Goal: Use online tool/utility: Utilize a website feature to perform a specific function

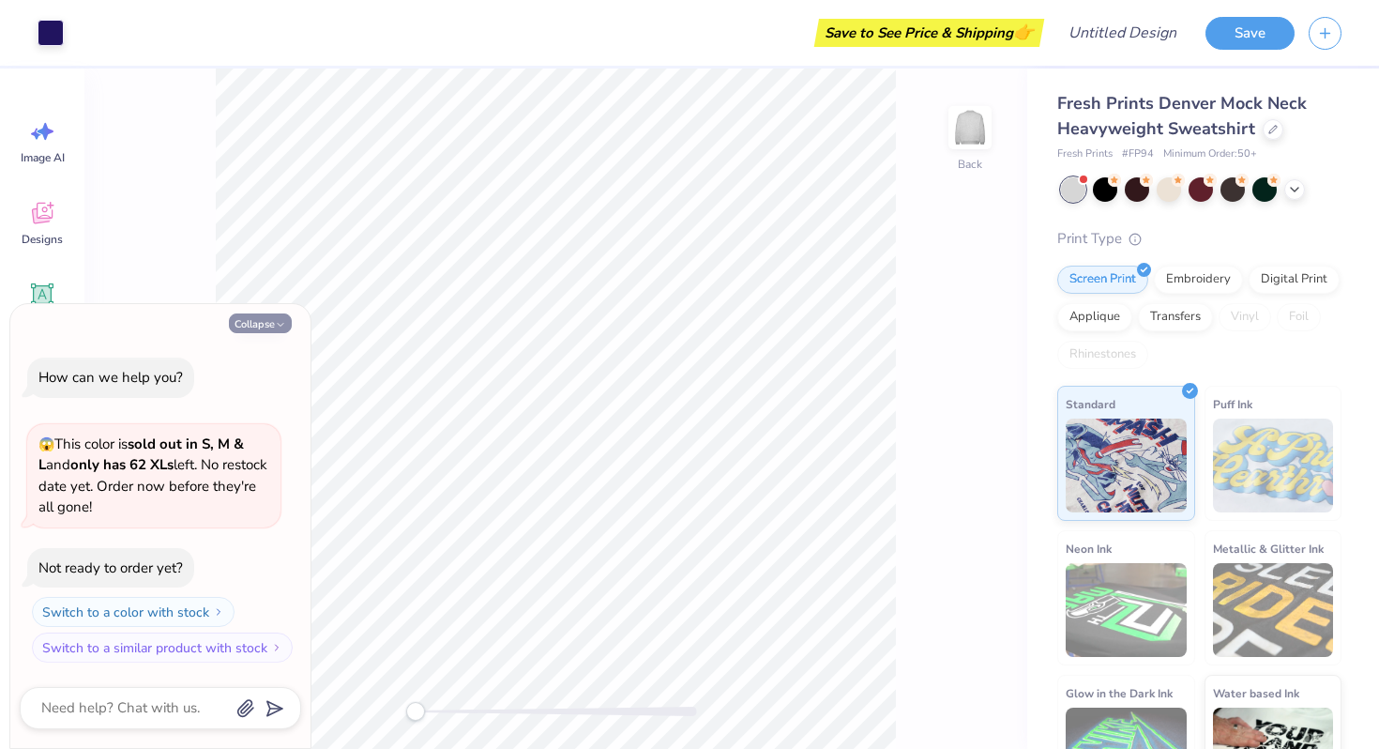
click at [275, 326] on icon "button" at bounding box center [280, 324] width 11 height 11
type textarea "x"
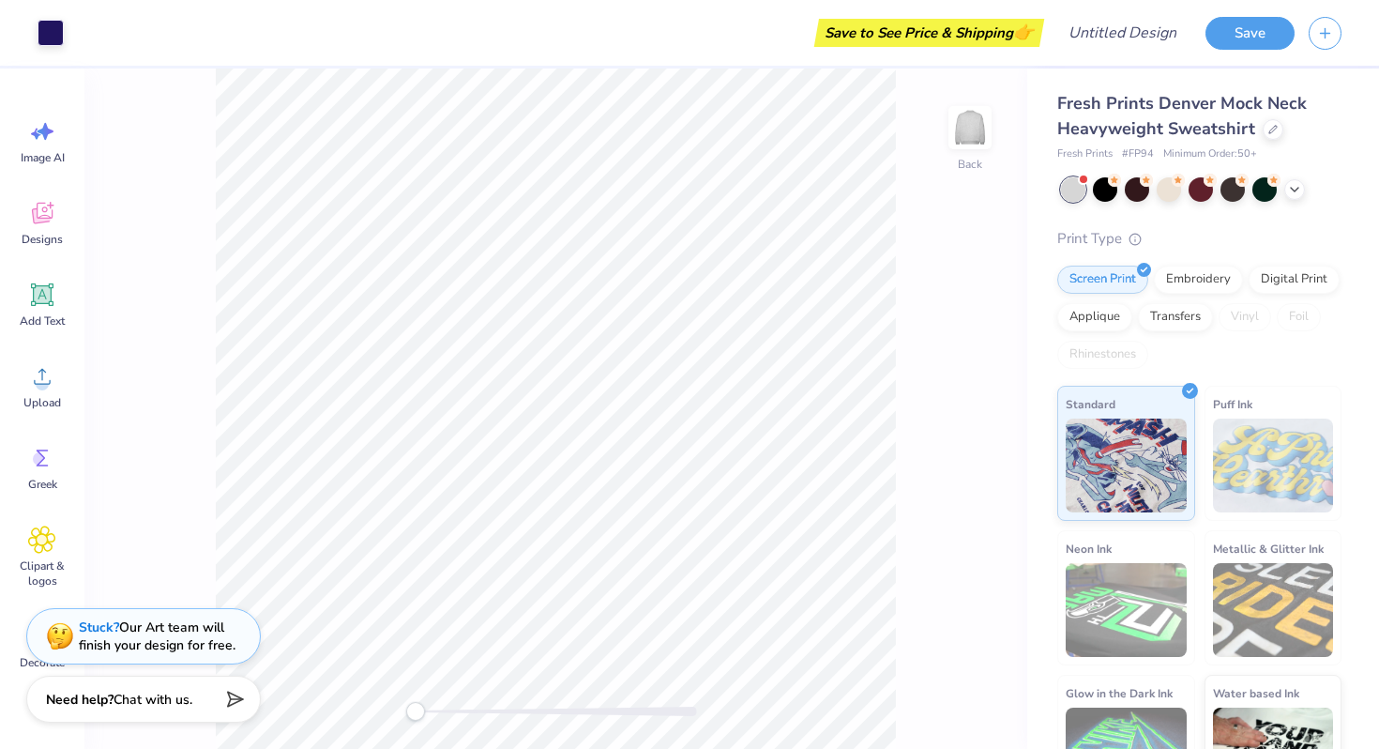
scroll to position [61, 0]
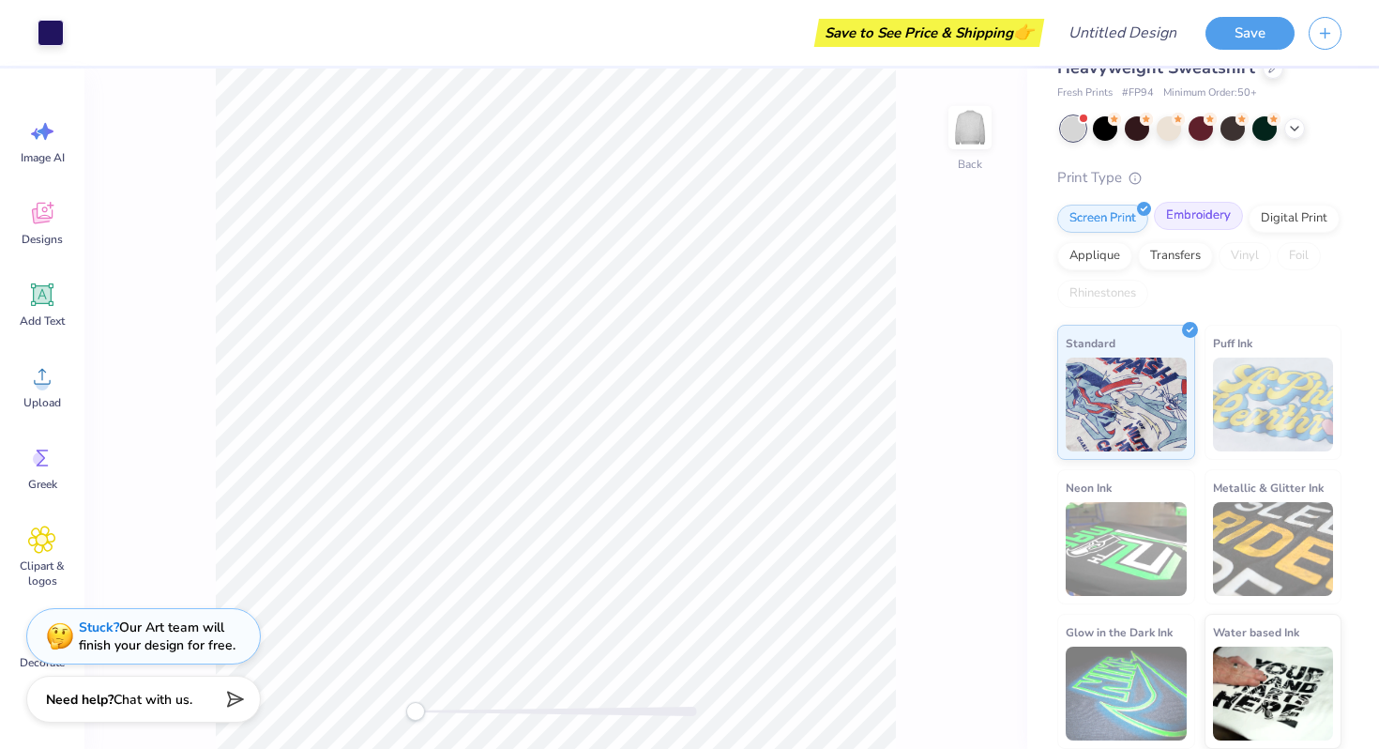
click at [1209, 220] on div "Embroidery" at bounding box center [1198, 216] width 89 height 28
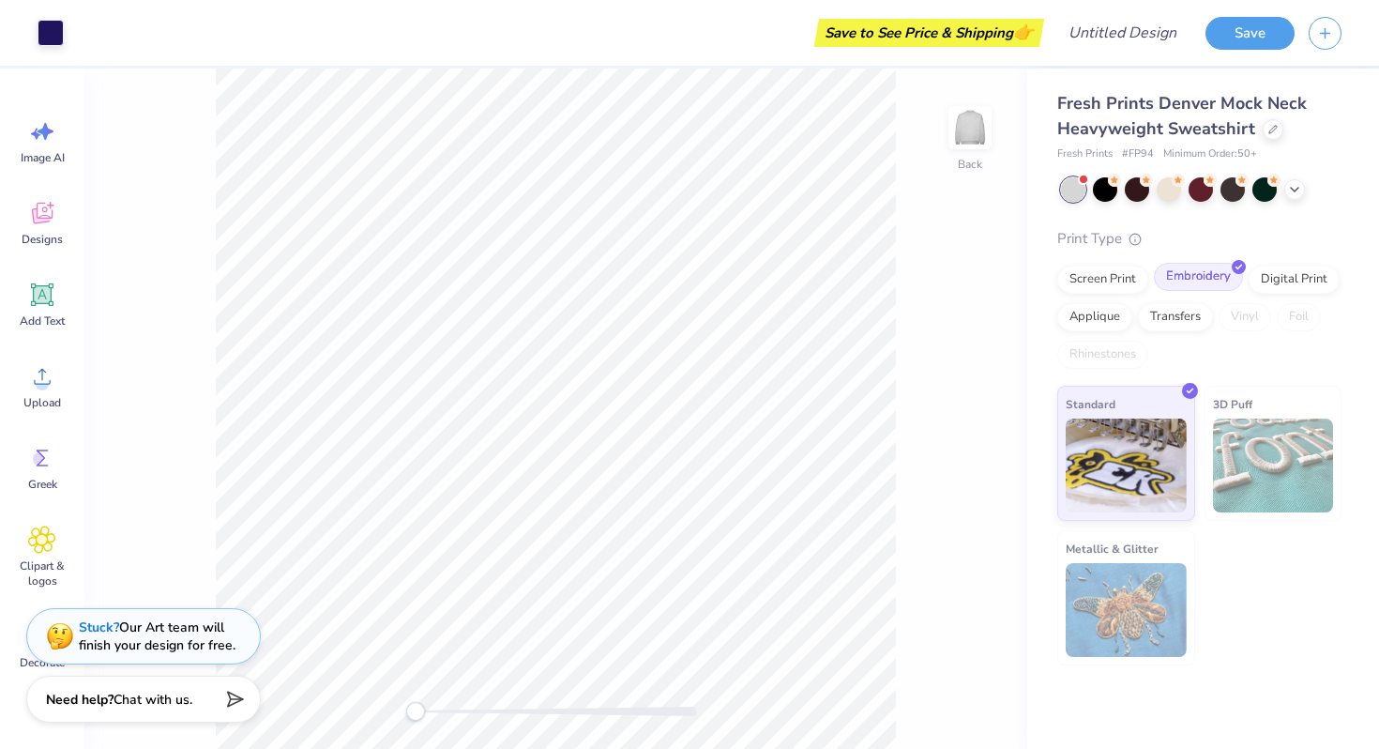
scroll to position [0, 0]
click at [1251, 435] on img at bounding box center [1273, 466] width 121 height 94
click at [1238, 434] on img at bounding box center [1273, 466] width 121 height 94
click at [1150, 420] on img at bounding box center [1126, 463] width 121 height 94
click at [961, 130] on img at bounding box center [970, 127] width 75 height 75
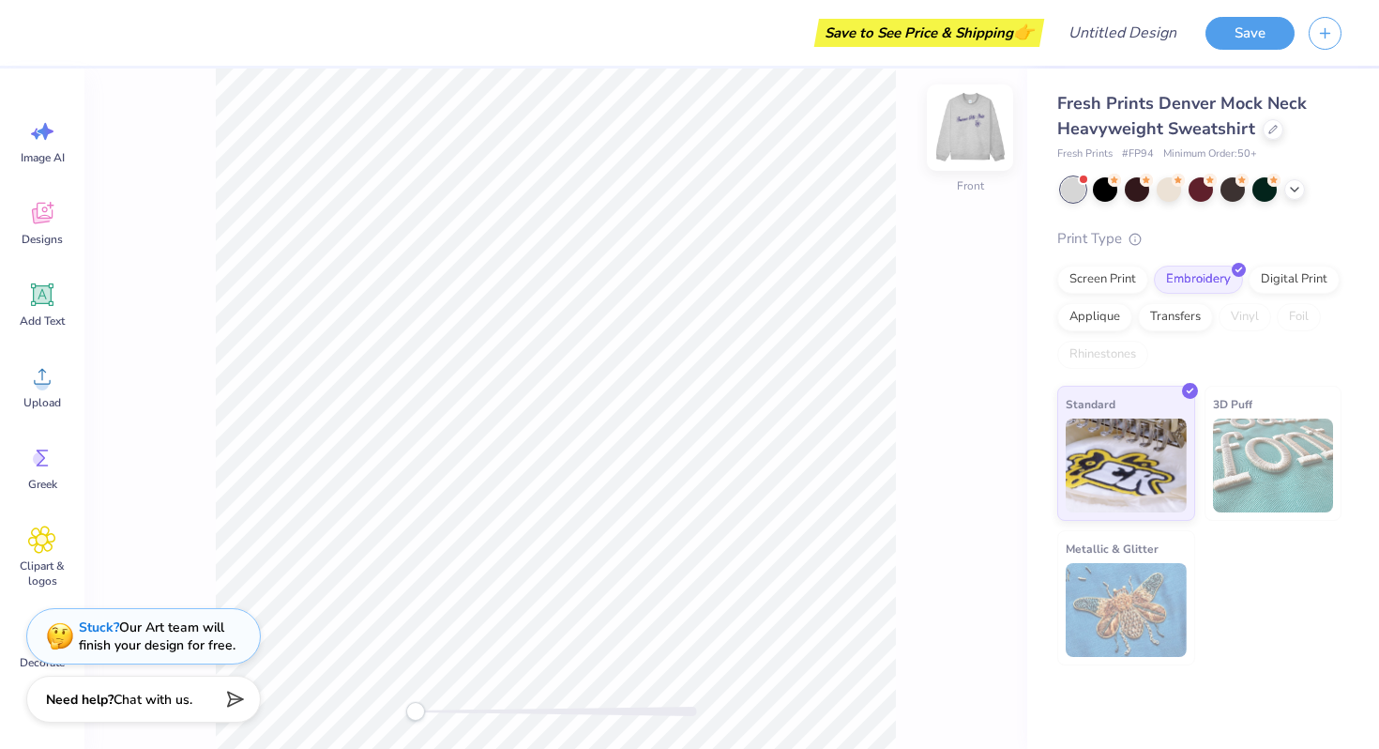
click at [985, 140] on img at bounding box center [970, 127] width 75 height 75
click at [1275, 283] on div "Digital Print" at bounding box center [1294, 277] width 91 height 28
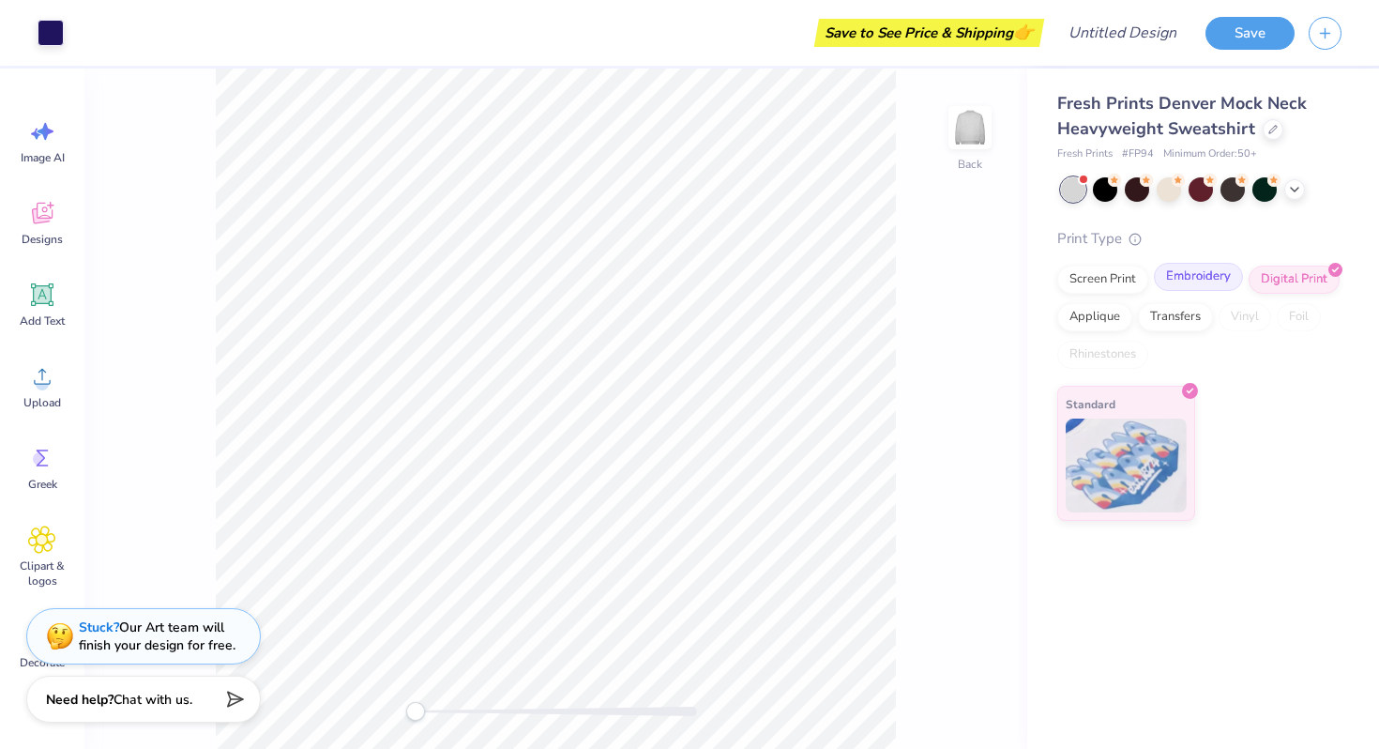
click at [1212, 279] on div "Embroidery" at bounding box center [1198, 277] width 89 height 28
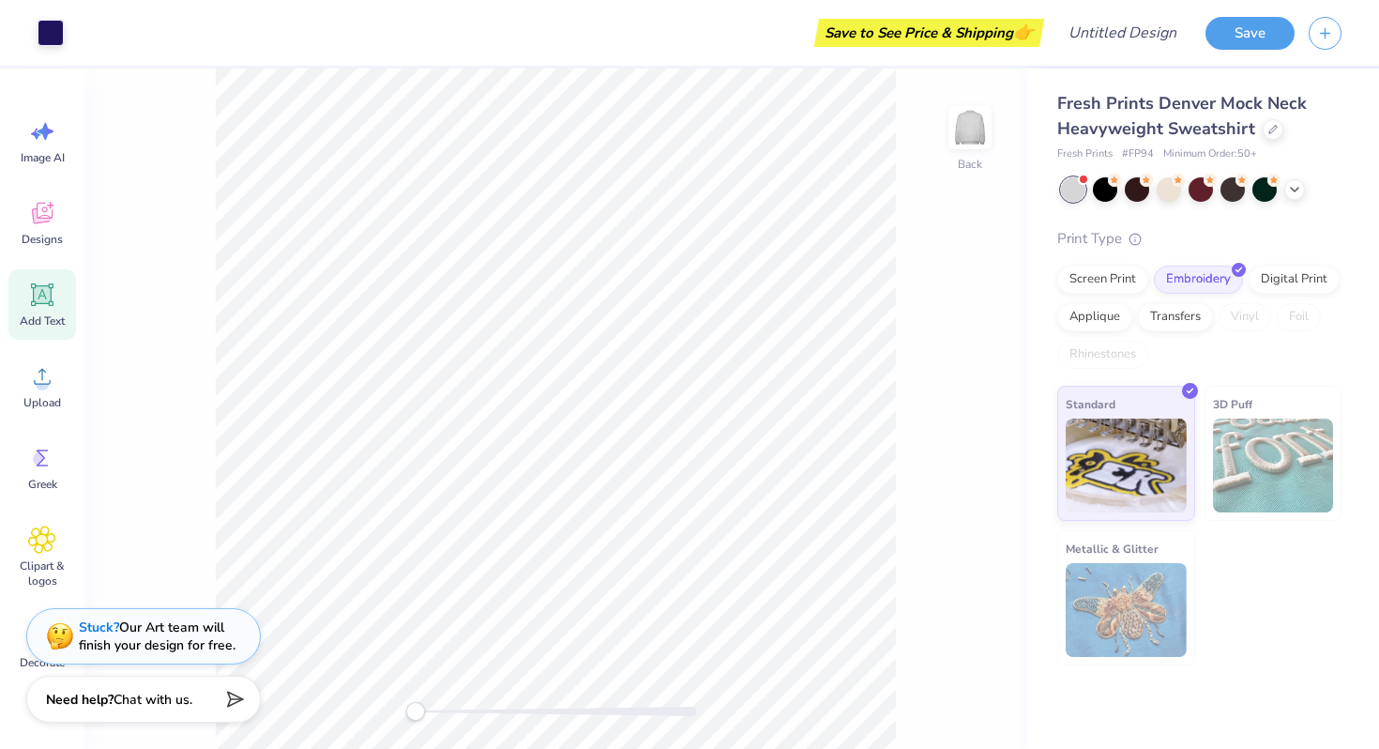
click at [38, 305] on icon at bounding box center [42, 295] width 28 height 28
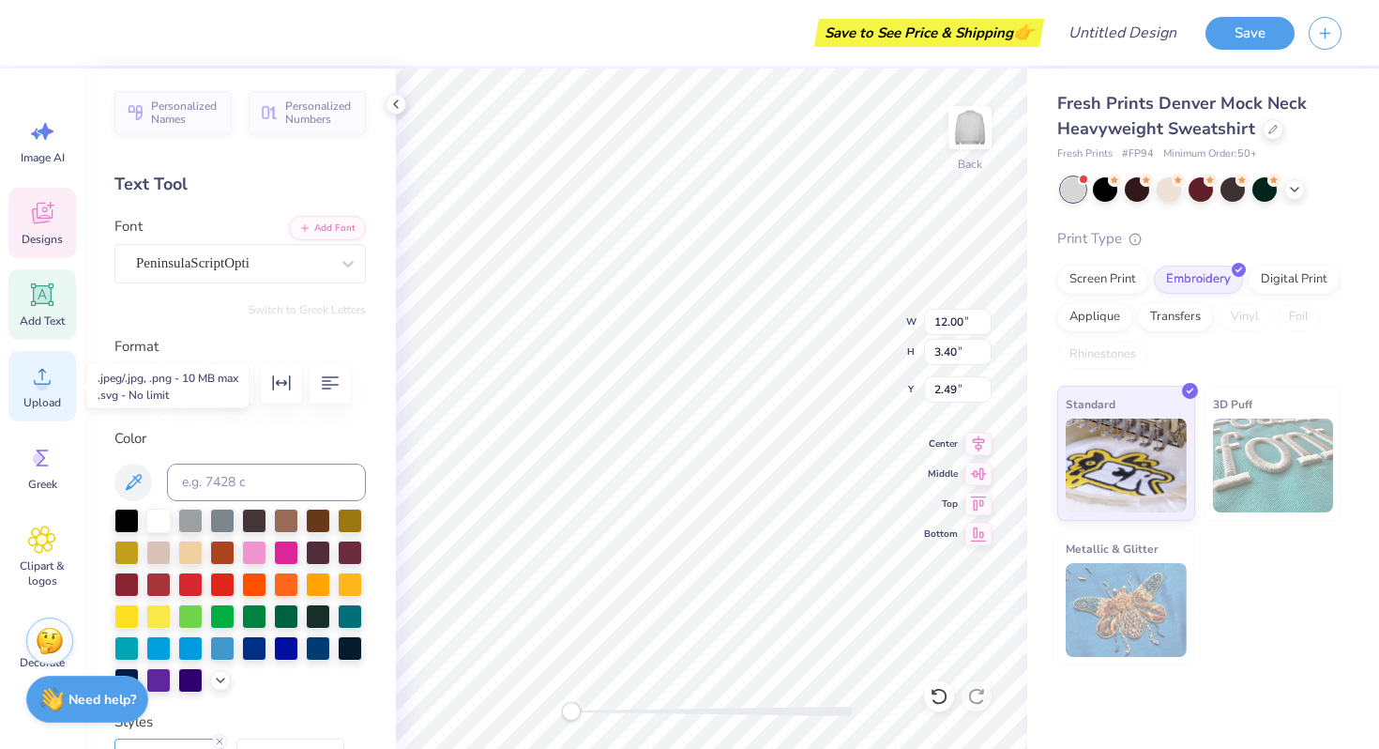
click at [46, 389] on icon at bounding box center [42, 376] width 28 height 28
type textarea "G"
type textarea "Chi Omega"
type input "2.90"
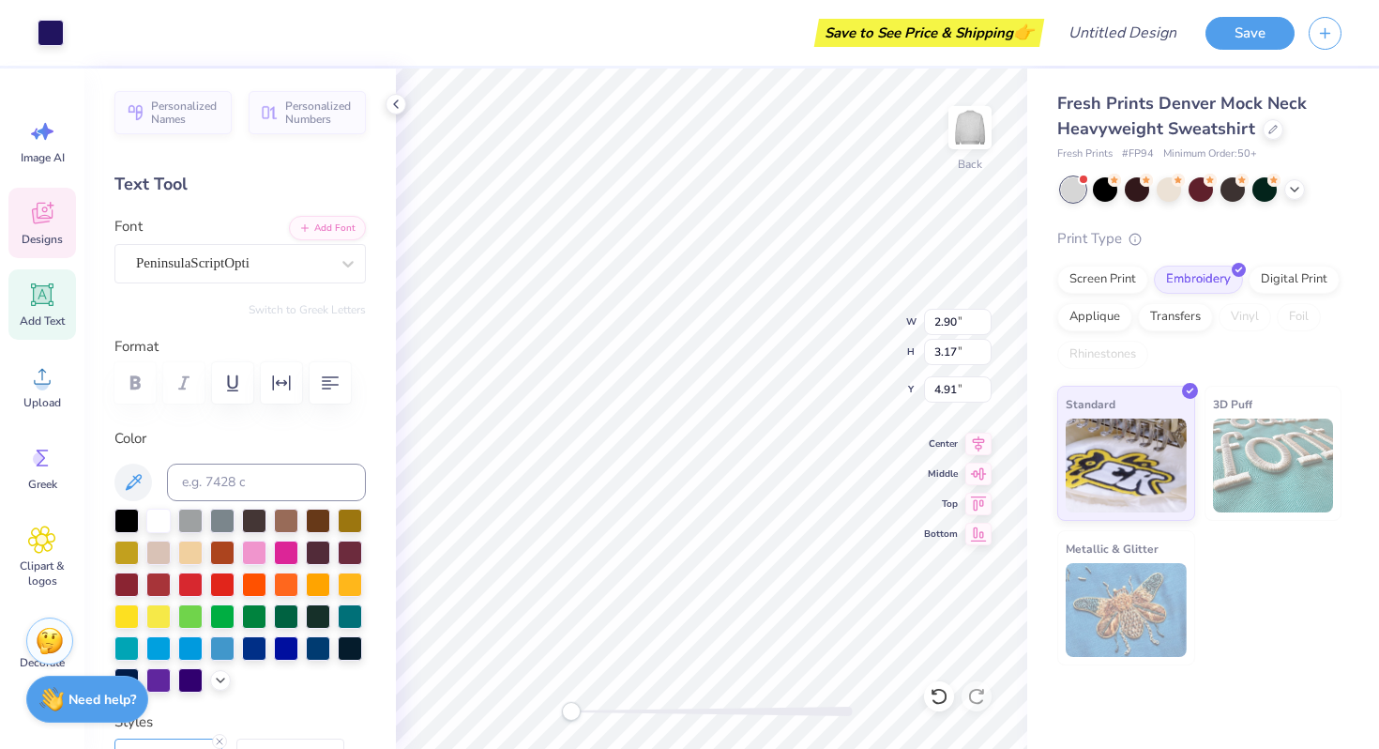
type input "3.17"
type input "4.91"
type input "1.18"
type input "1.37"
type input "5.90"
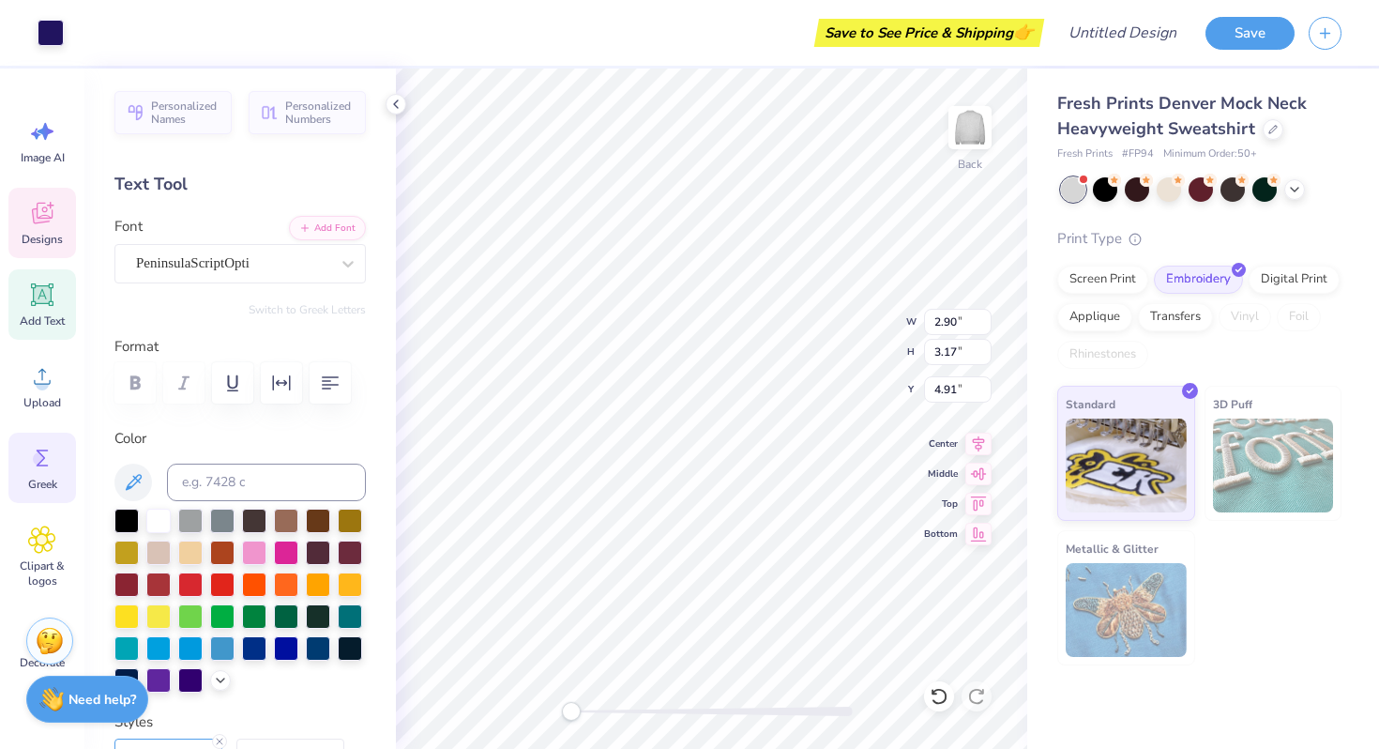
click at [48, 466] on icon at bounding box center [42, 458] width 28 height 28
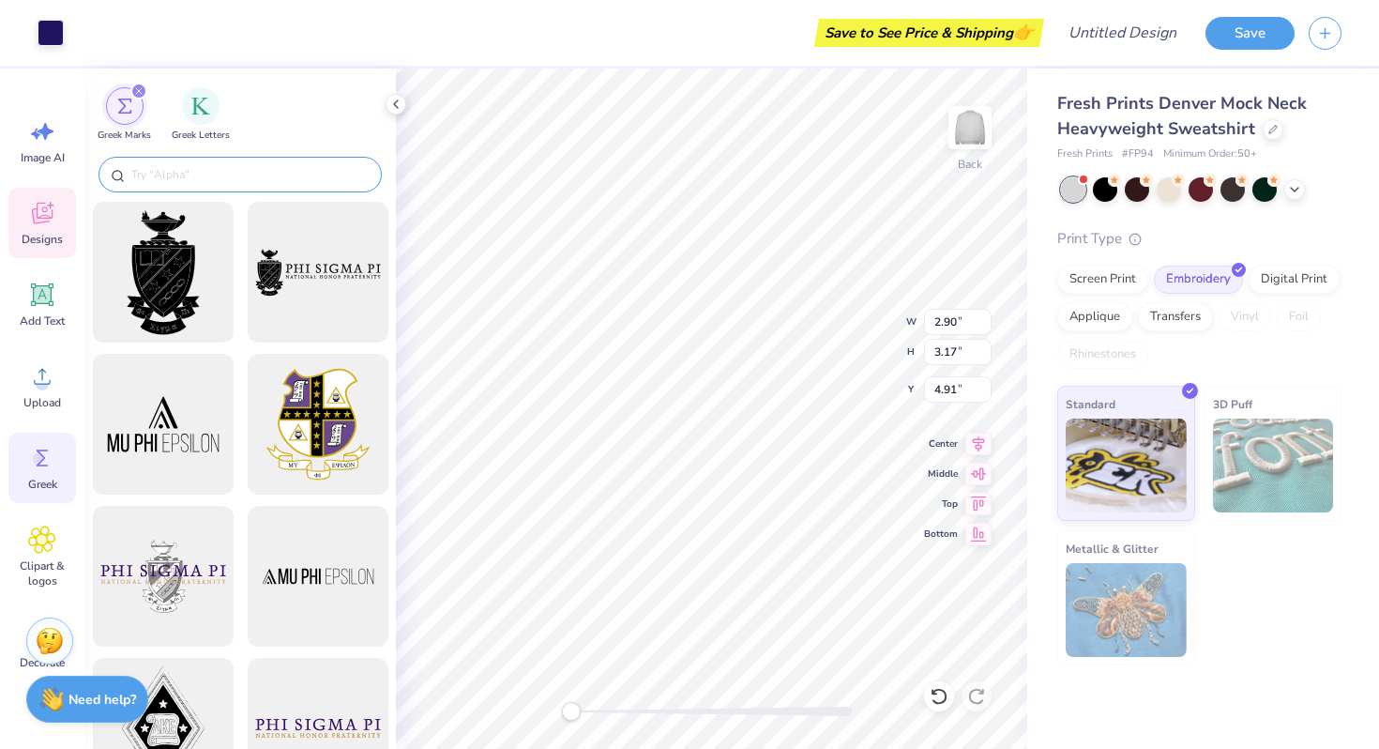
click at [201, 161] on div at bounding box center [240, 175] width 283 height 36
click at [195, 176] on input "text" at bounding box center [250, 174] width 240 height 19
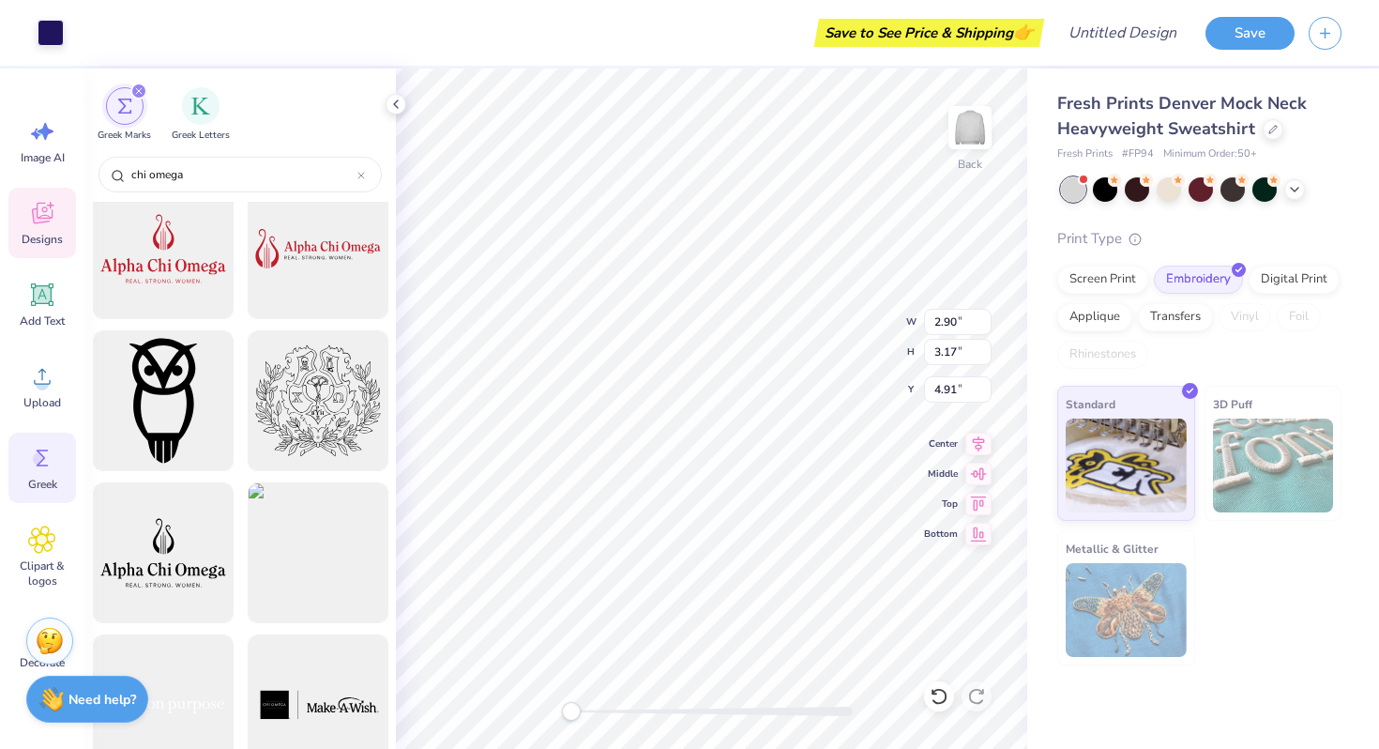
scroll to position [27, 0]
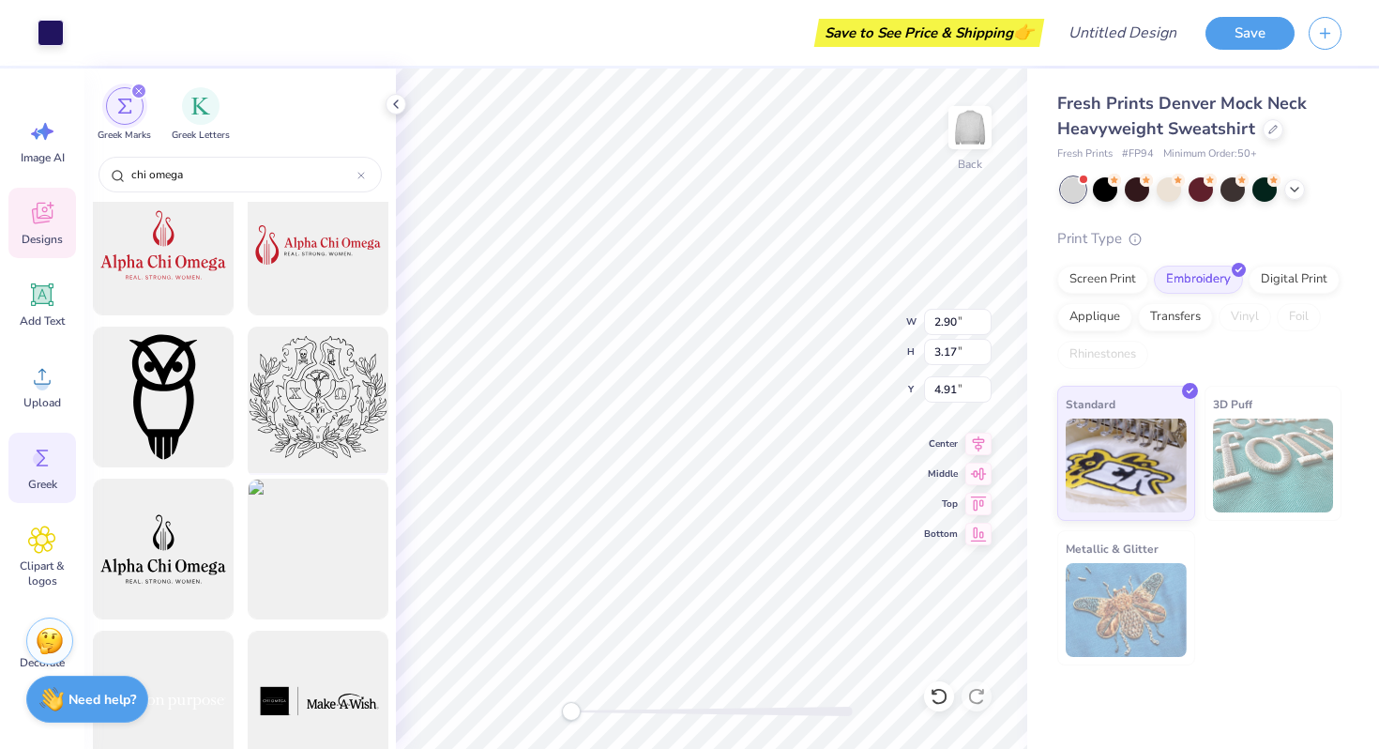
type input "chi omega"
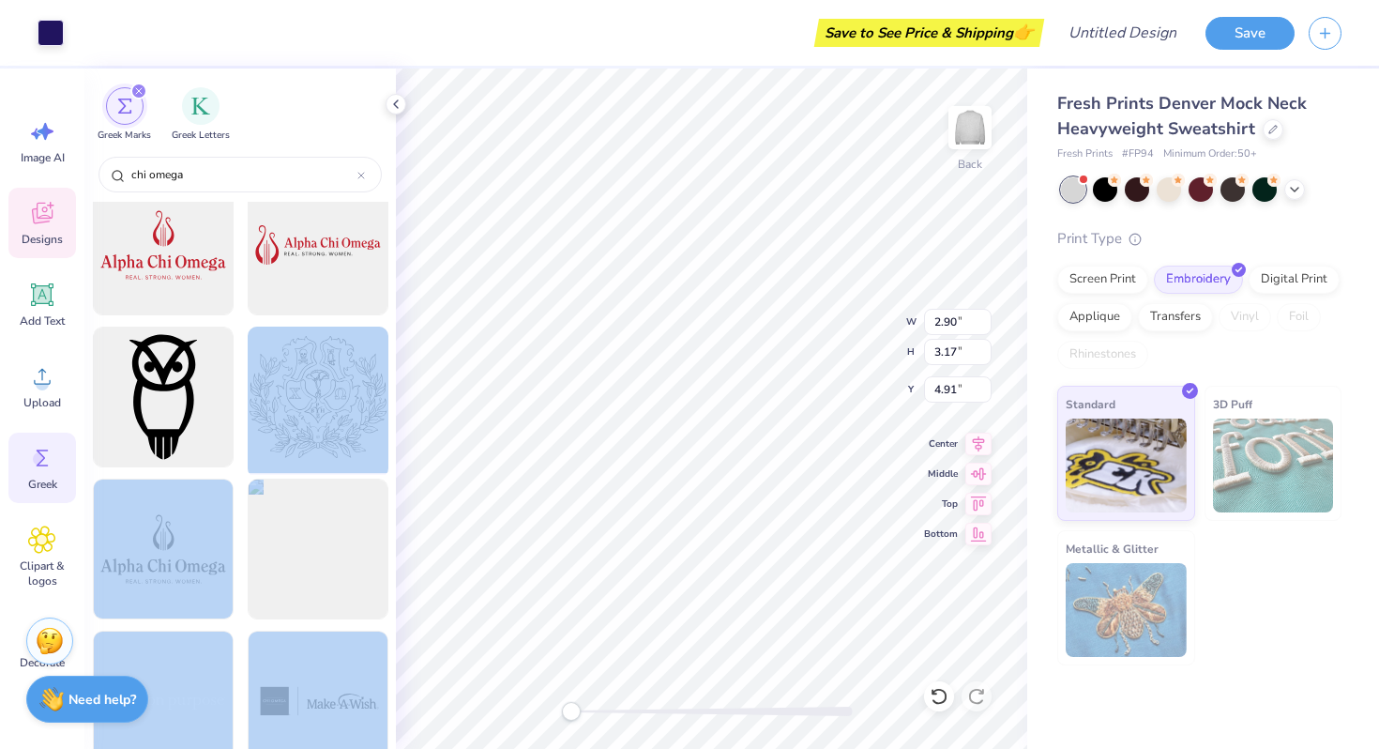
click at [528, 409] on div "Art colors Save to See Price & Shipping 👉 Design Title Save Image AI Designs Ad…" at bounding box center [689, 374] width 1379 height 749
click at [300, 386] on div at bounding box center [317, 397] width 155 height 155
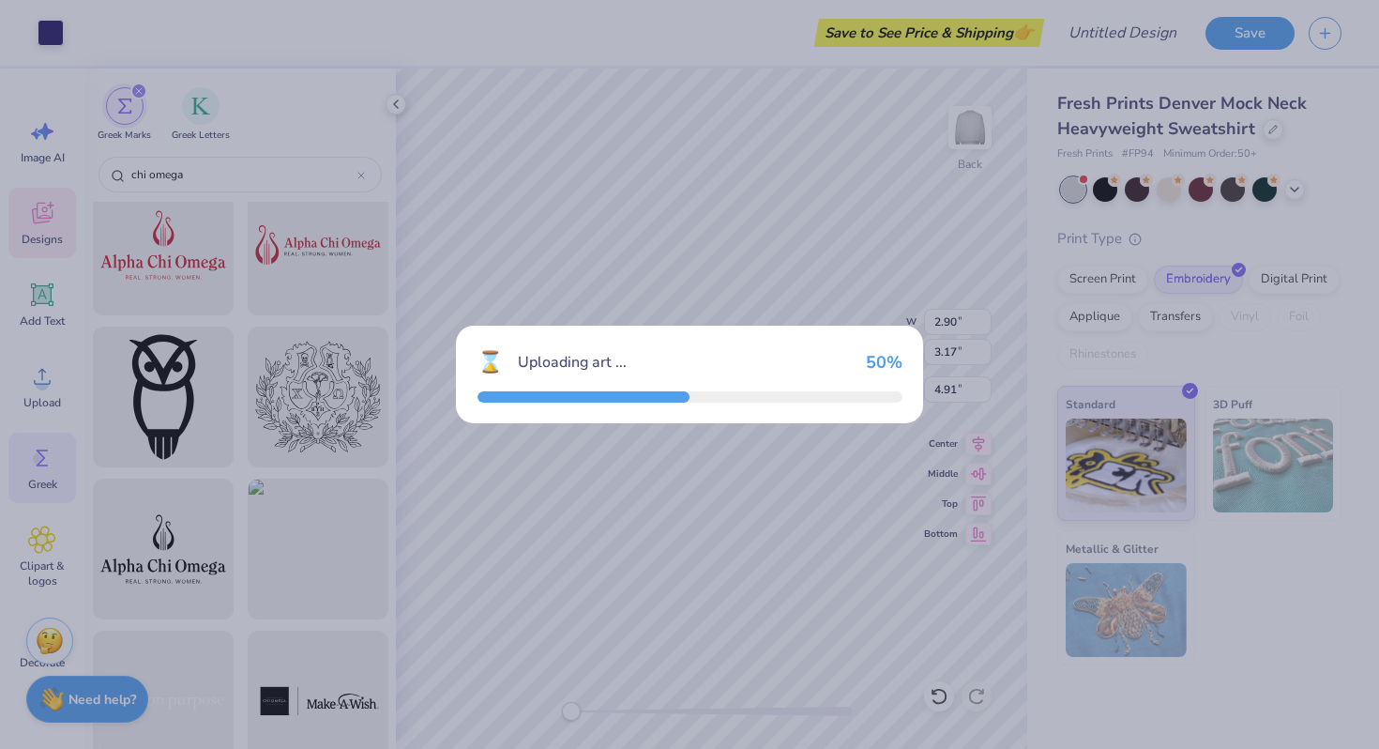
type input "12.00"
type input "10.66"
type input "3.00"
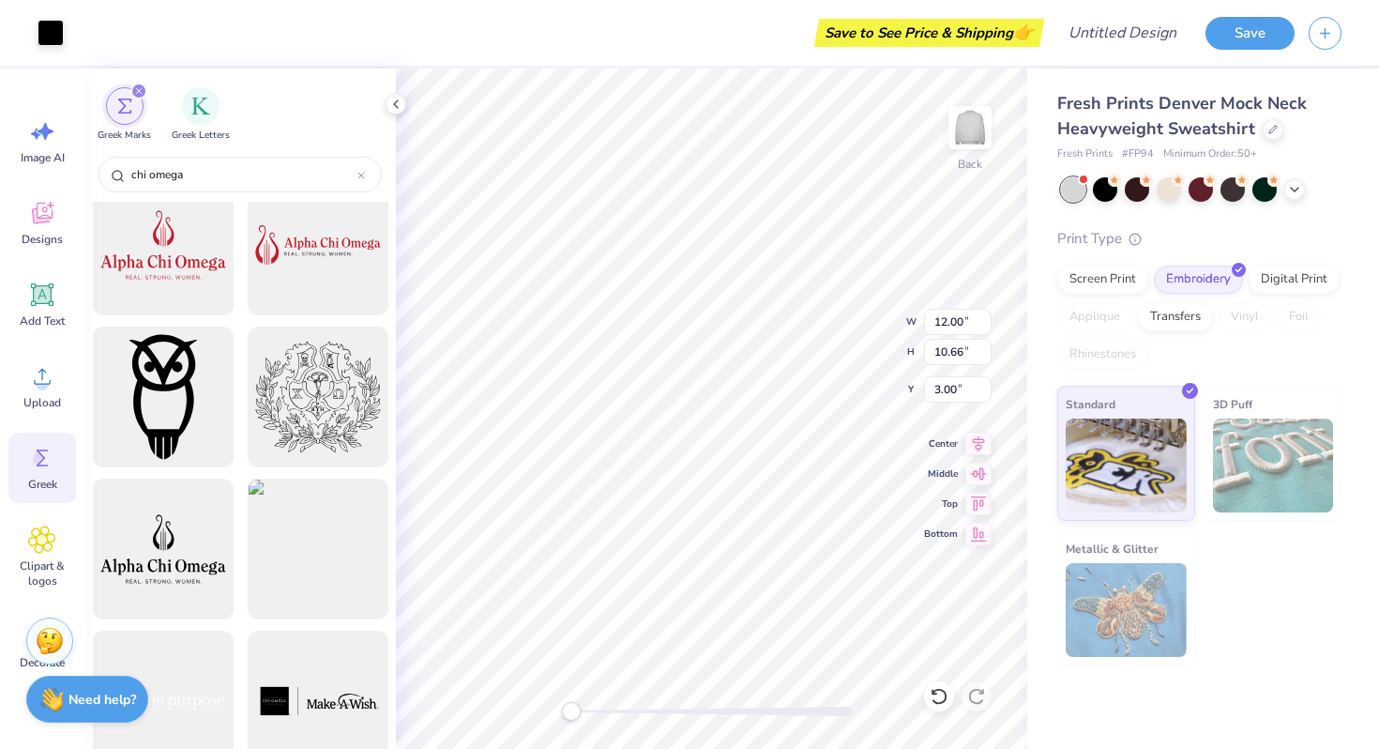
type input "2.90"
type input "3.17"
type input "4.91"
type input "1.18"
type input "1.37"
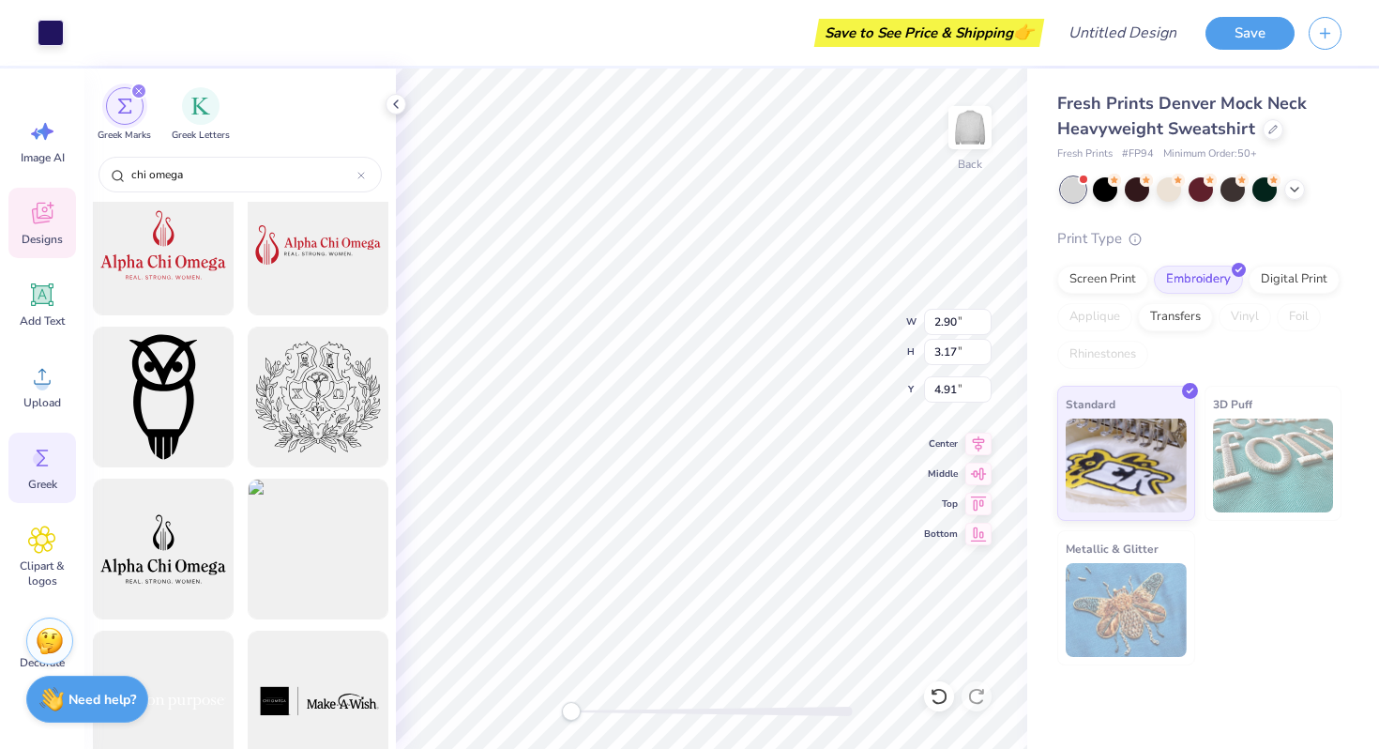
type input "5.81"
type input "2.52"
type input "2.24"
type input "11.42"
type input "1.18"
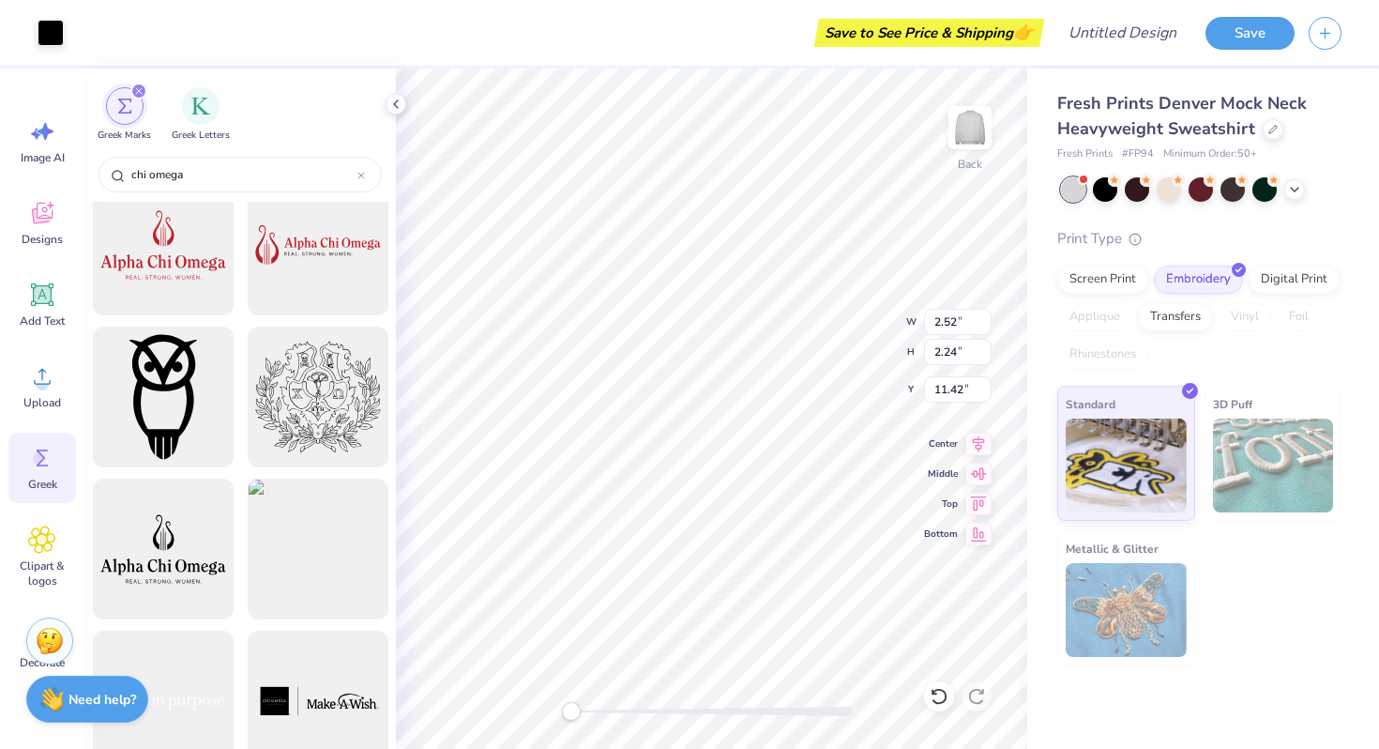
type input "1.37"
type input "13.66"
